Goal: Transaction & Acquisition: Book appointment/travel/reservation

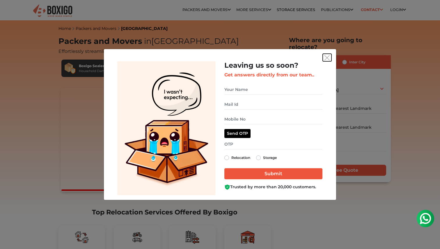
click at [328, 58] on img "get free quote dialog" at bounding box center [326, 57] width 5 height 5
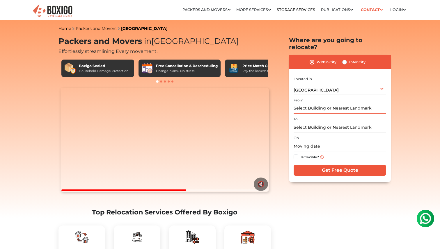
click at [320, 104] on input "text" at bounding box center [340, 109] width 93 height 10
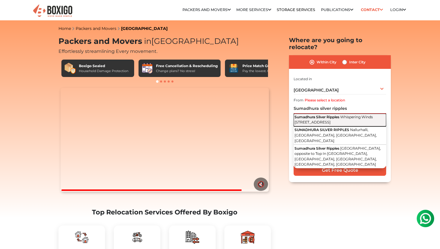
click at [332, 114] on button "Sumadhura Silver Ripples Whispering Winds [GEOGRAPHIC_DATA], [GEOGRAPHIC_DATA],…" at bounding box center [340, 120] width 93 height 13
type input "Sumadhura Silver Ripples, Whispering Winds [GEOGRAPHIC_DATA], [GEOGRAPHIC_DATA]"
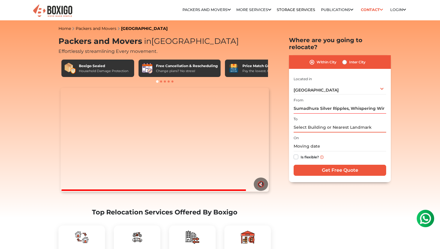
click at [318, 122] on input "text" at bounding box center [340, 127] width 93 height 10
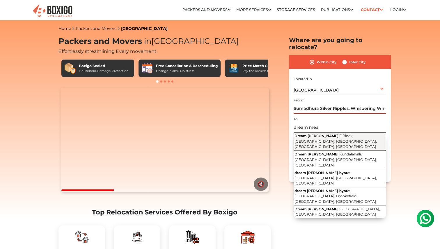
click at [331, 134] on span "E Block, [GEOGRAPHIC_DATA], [GEOGRAPHIC_DATA], [GEOGRAPHIC_DATA], [GEOGRAPHIC_D…" at bounding box center [335, 141] width 82 height 15
type input "Dream [PERSON_NAME], E Block, [GEOGRAPHIC_DATA], [GEOGRAPHIC_DATA], [GEOGRAPHIC…"
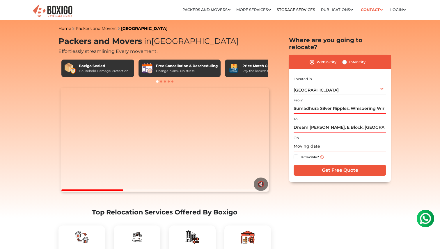
click at [307, 143] on input "text" at bounding box center [340, 146] width 93 height 10
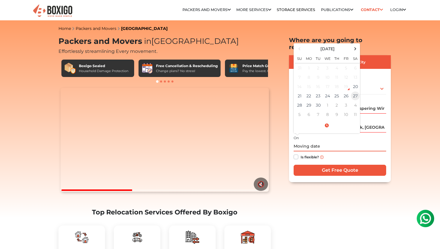
click at [354, 91] on td "27" at bounding box center [355, 95] width 9 height 9
type input "[DATE] 12:00 AM"
click at [300, 154] on label "Is flexible?" at bounding box center [309, 157] width 18 height 6
click at [296, 154] on input "Is flexible?" at bounding box center [296, 157] width 5 height 6
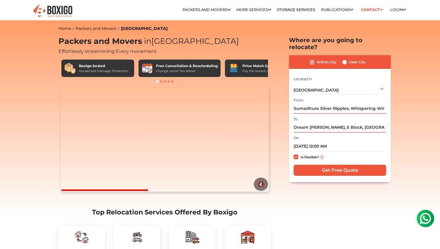
click at [300, 154] on label "Is flexible?" at bounding box center [309, 157] width 18 height 6
click at [296, 154] on input "Is flexible?" at bounding box center [296, 157] width 5 height 6
checkbox input "false"
click at [327, 165] on input "Get Free Quote" at bounding box center [340, 170] width 93 height 11
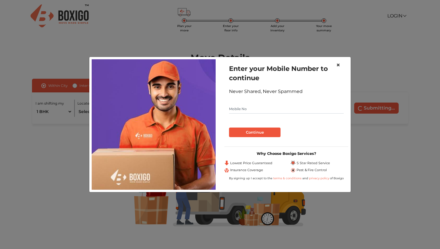
click at [339, 65] on span "×" at bounding box center [338, 65] width 4 height 8
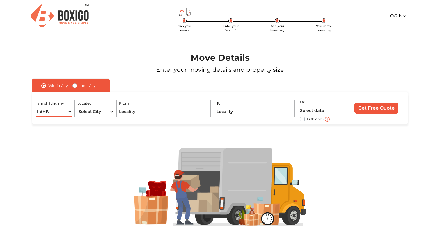
click at [64, 112] on select "1 BHK 2 BHK 3 BHK 3 + BHK FEW ITEMS" at bounding box center [53, 112] width 37 height 10
select select "2 BHK"
click at [35, 107] on select "1 BHK 2 BHK 3 BHK 3 + BHK FEW ITEMS" at bounding box center [53, 112] width 37 height 10
click at [97, 111] on select "Select City Bangalore Bengaluru Bhopal Bhubaneswar Chennai Coimbatore Cuttack D…" at bounding box center [95, 112] width 37 height 10
select select "[GEOGRAPHIC_DATA]"
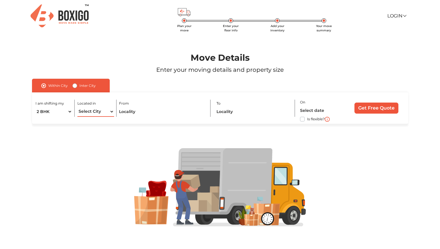
click at [77, 107] on select "Select City Bangalore Bengaluru Bhopal Bhubaneswar Chennai Coimbatore Cuttack D…" at bounding box center [95, 112] width 37 height 10
click at [137, 113] on input "text" at bounding box center [162, 112] width 86 height 10
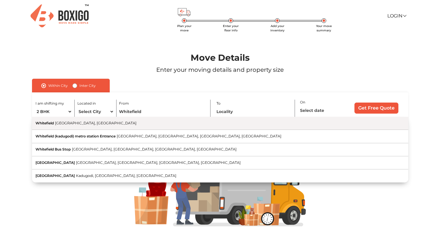
click at [111, 125] on button "Whitefield Bengaluru, Karnataka" at bounding box center [220, 123] width 376 height 13
type input "Whitefield, Bengaluru, Karnataka"
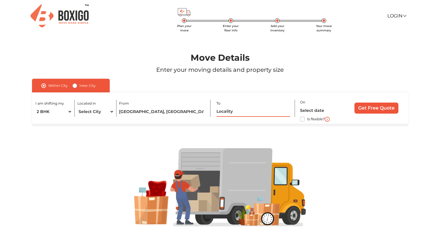
click at [247, 113] on input "text" at bounding box center [253, 112] width 74 height 10
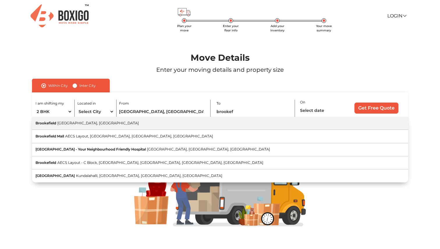
click at [210, 126] on button "Brookefield Bengaluru, Karnataka" at bounding box center [220, 123] width 376 height 13
type input "[GEOGRAPHIC_DATA], [GEOGRAPHIC_DATA], [GEOGRAPHIC_DATA]"
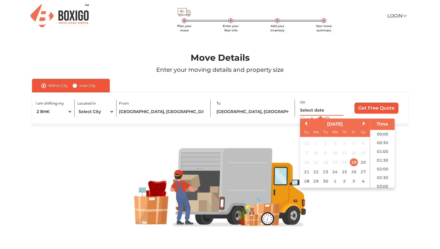
click at [312, 109] on input "text" at bounding box center [321, 111] width 43 height 10
click at [360, 171] on div "27" at bounding box center [363, 172] width 8 height 8
type input "27/09/2025 12:00 AM"
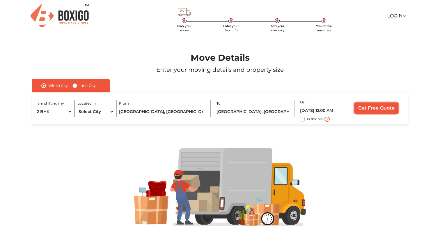
click at [365, 109] on input "Get Free Quote" at bounding box center [376, 108] width 44 height 11
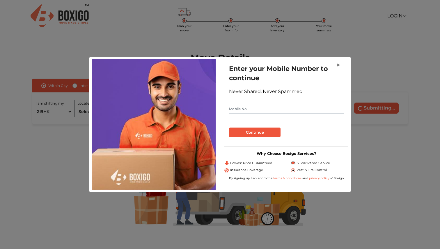
click at [252, 108] on input "text" at bounding box center [286, 108] width 115 height 9
type input "8527474884"
click at [259, 133] on button "Continue" at bounding box center [254, 133] width 51 height 10
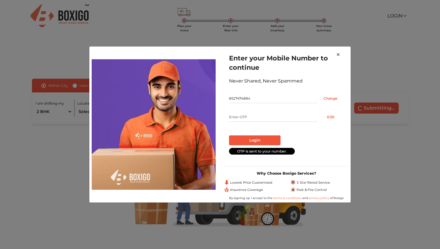
click at [250, 120] on input "text" at bounding box center [273, 117] width 88 height 9
type input "4859"
click at [257, 145] on button "Login" at bounding box center [254, 141] width 51 height 10
